Goal: Information Seeking & Learning: Understand process/instructions

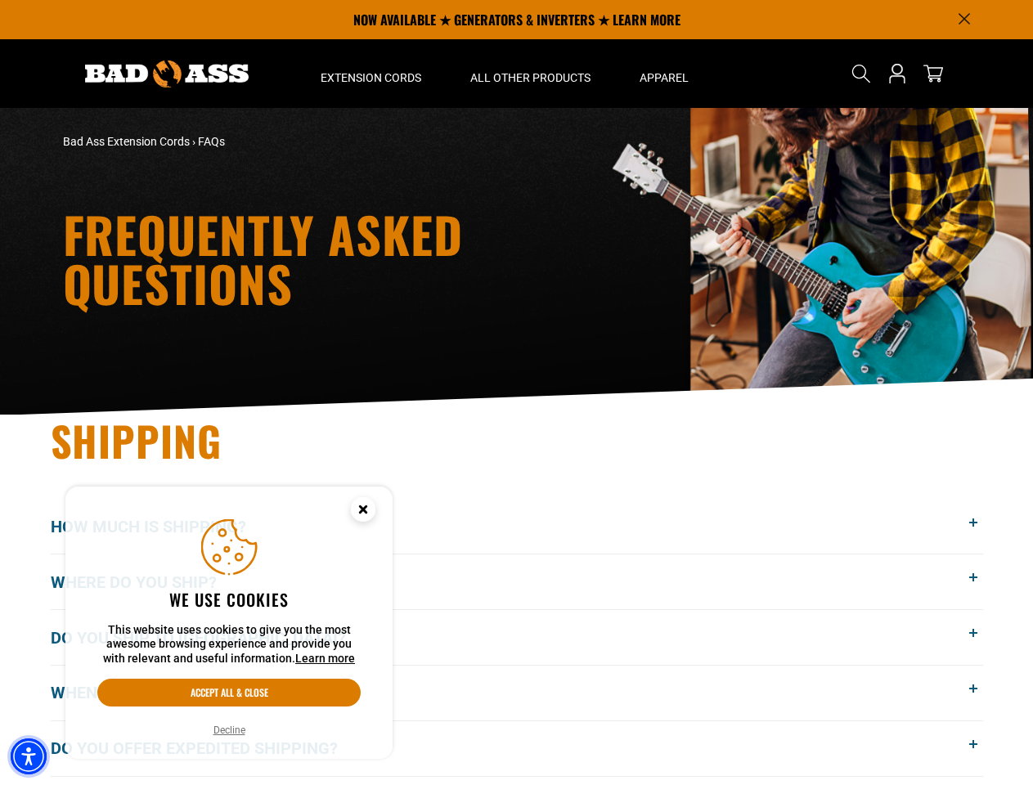
click at [29, 756] on img "Accessibility Menu" at bounding box center [29, 756] width 36 height 36
